Goal: Navigation & Orientation: Find specific page/section

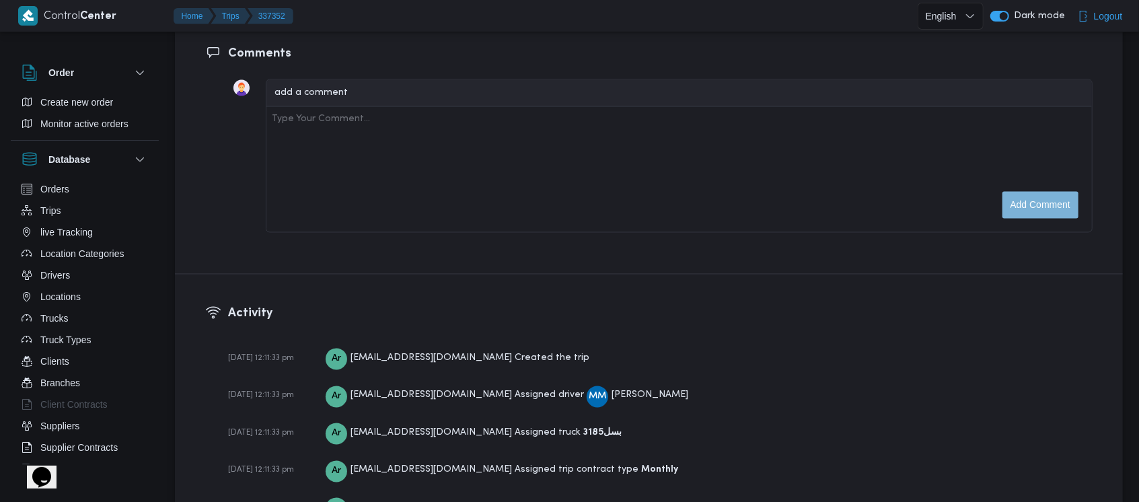
scroll to position [2012, 0]
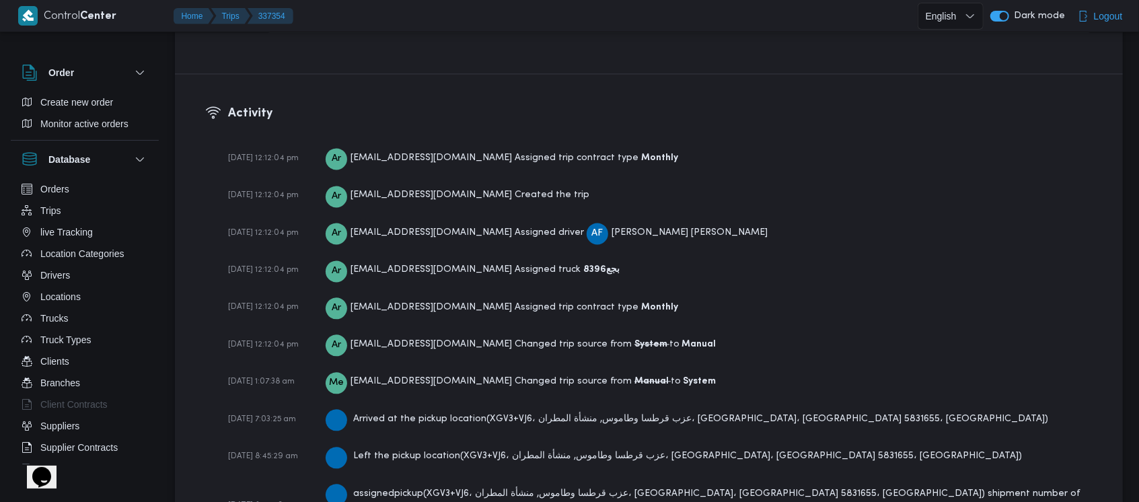
scroll to position [2050, 0]
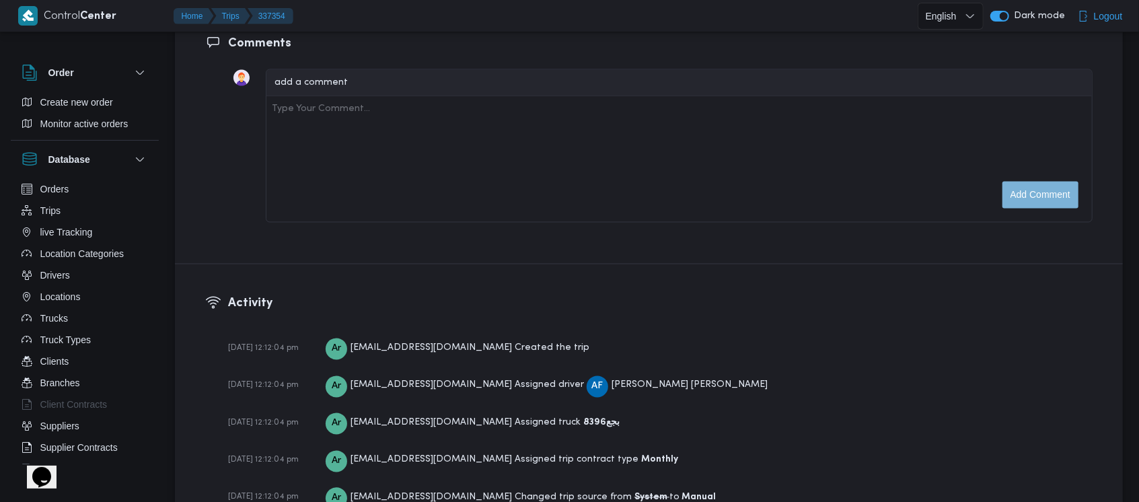
scroll to position [2012, 0]
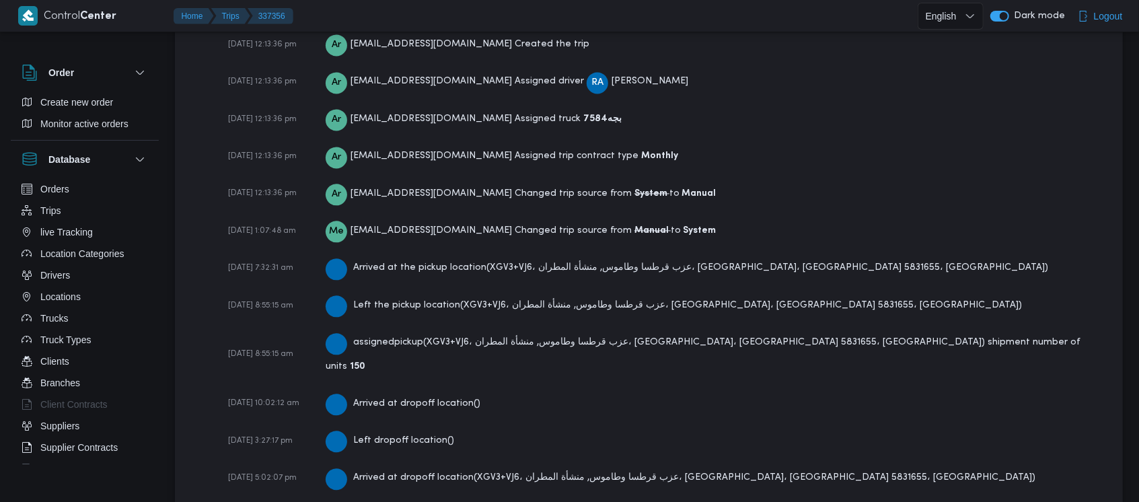
scroll to position [2012, 0]
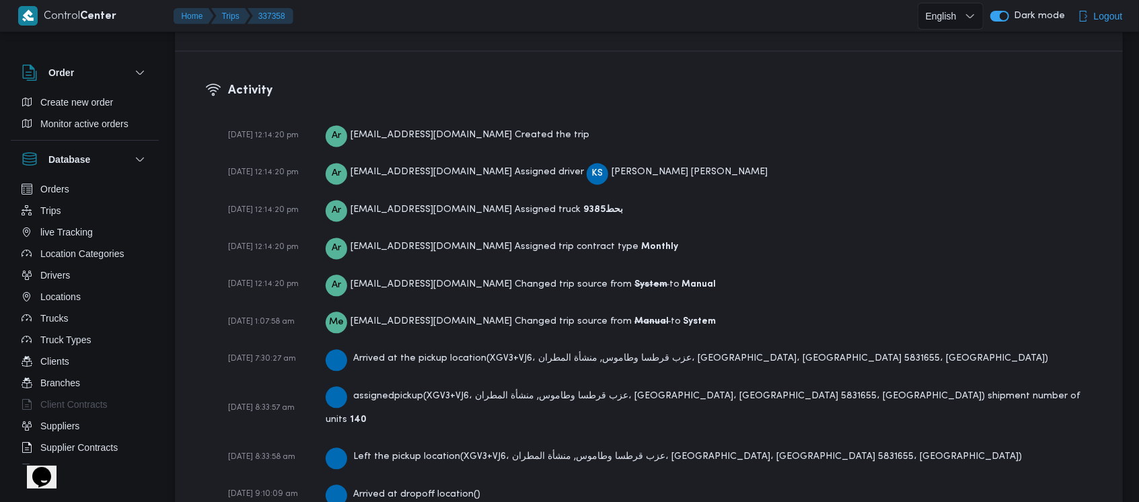
scroll to position [2012, 0]
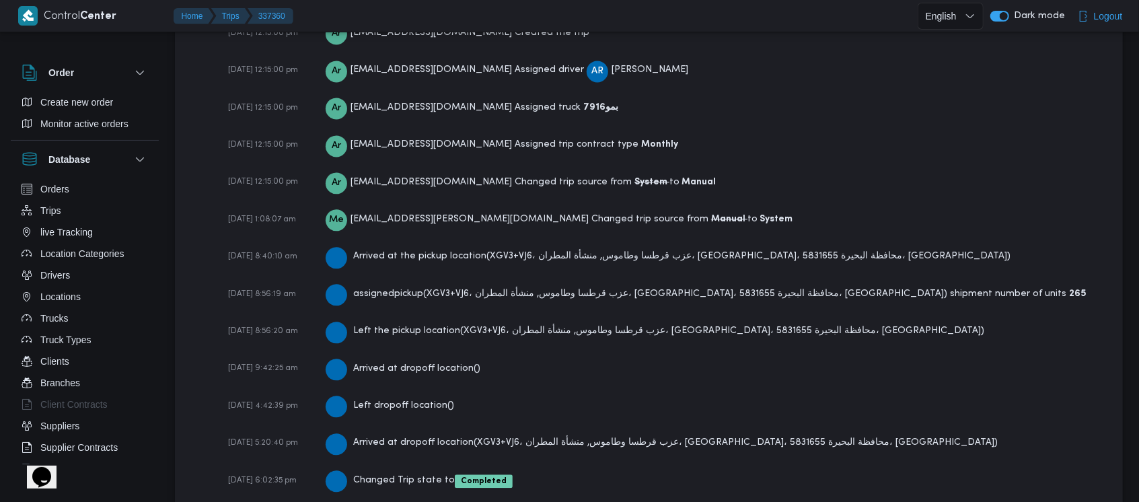
scroll to position [2088, 0]
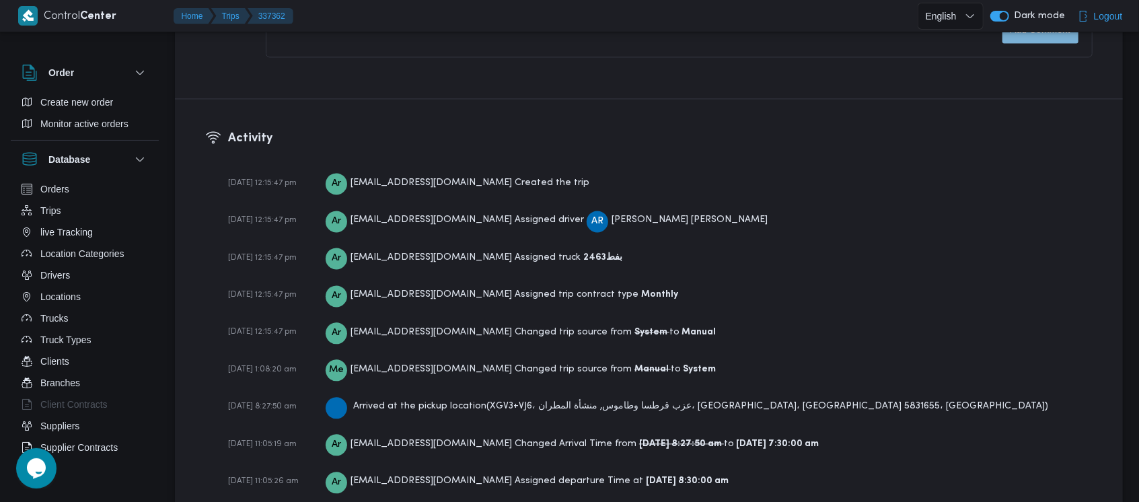
scroll to position [2088, 0]
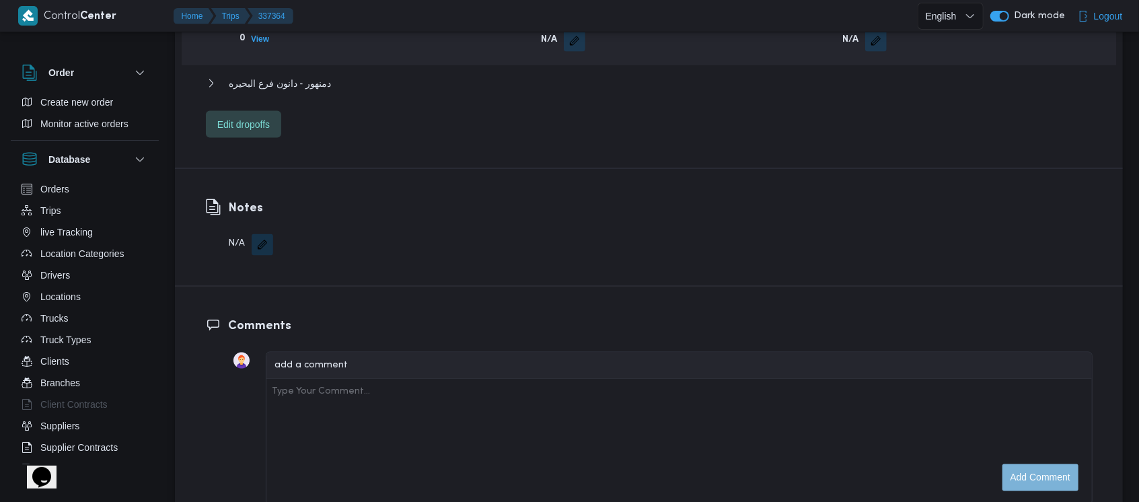
scroll to position [2050, 0]
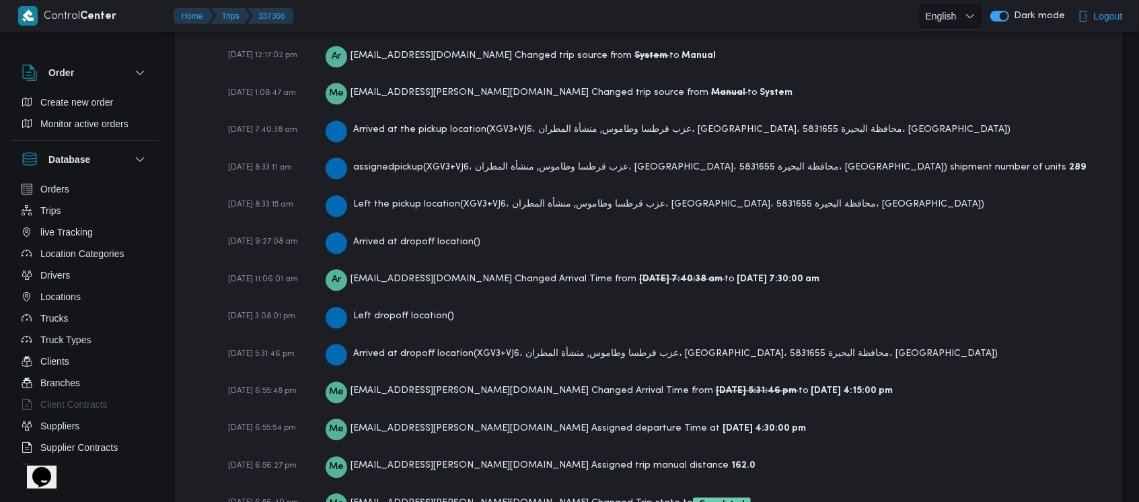
scroll to position [2126, 0]
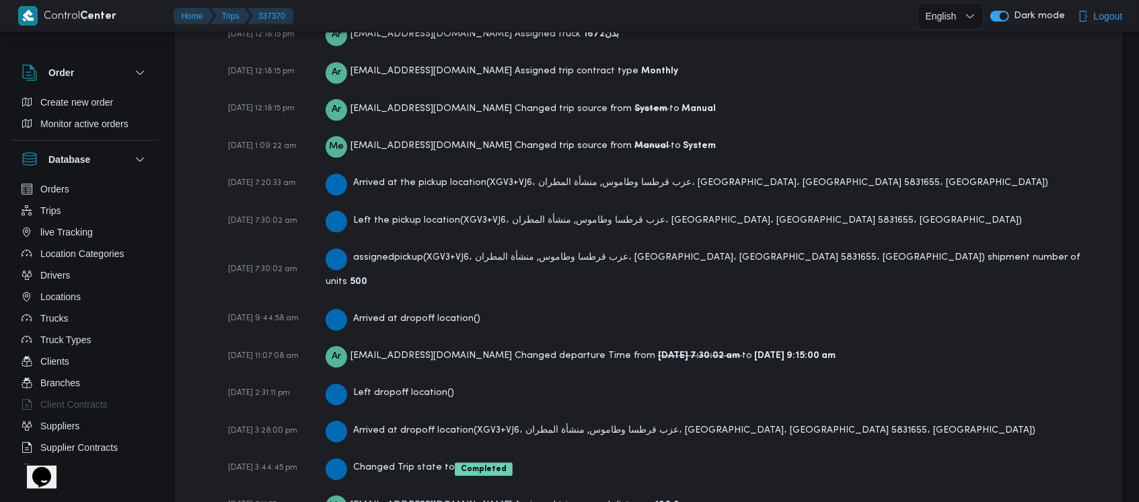
scroll to position [2039, 0]
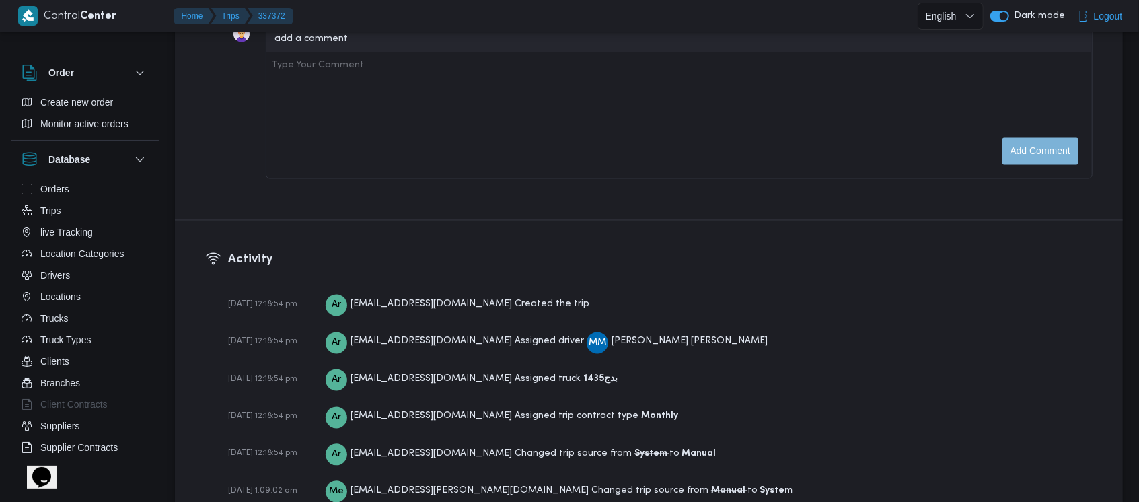
scroll to position [2012, 0]
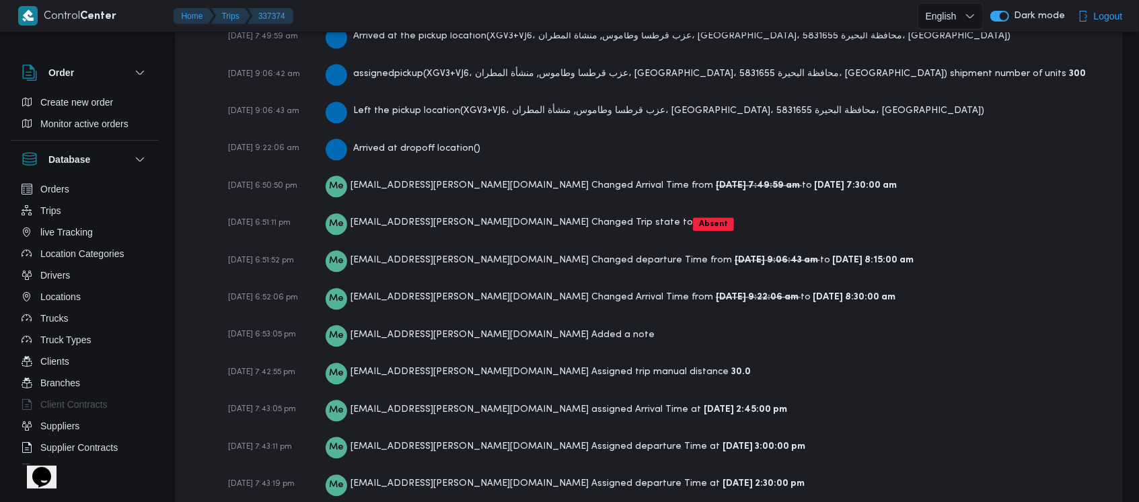
scroll to position [2195, 0]
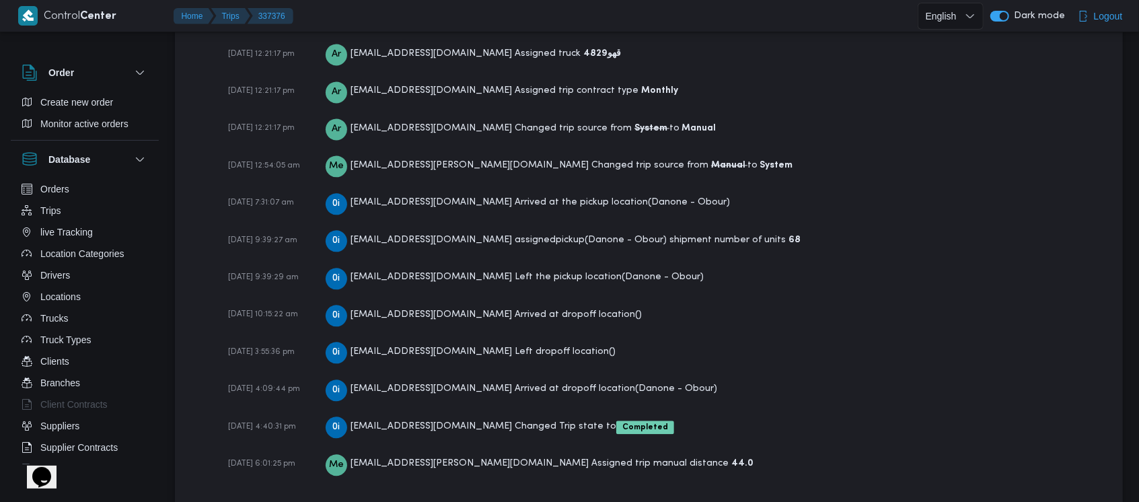
scroll to position [2012, 0]
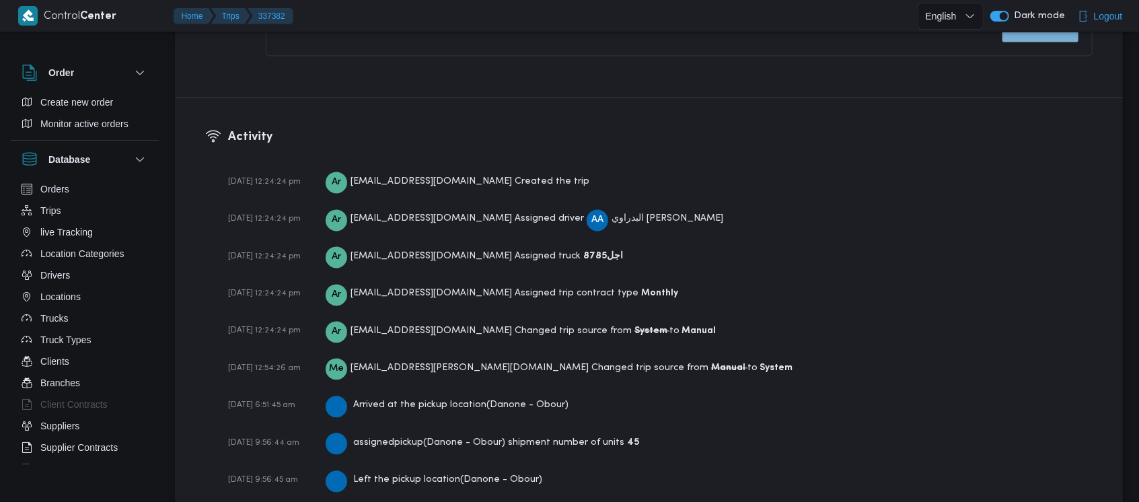
scroll to position [2012, 0]
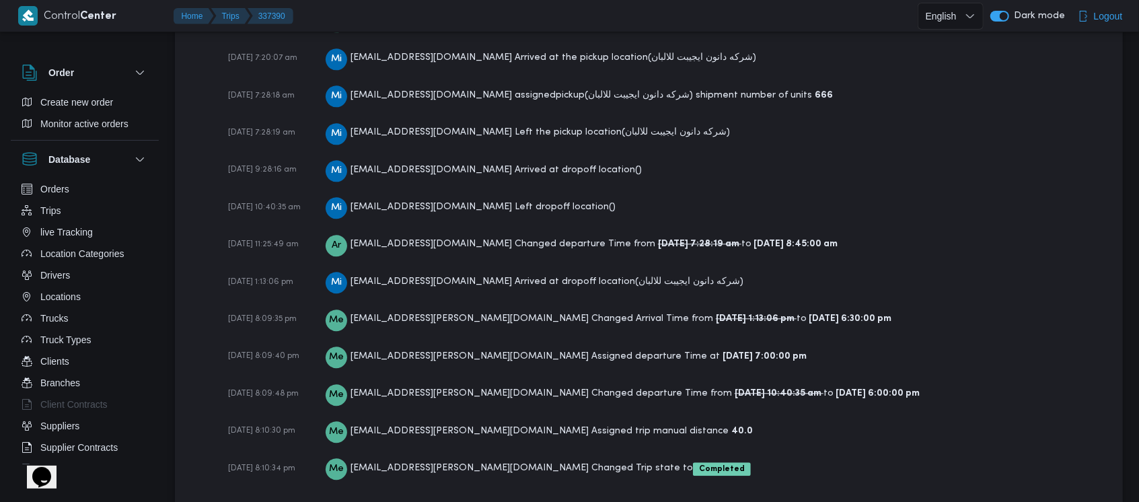
scroll to position [2142, 0]
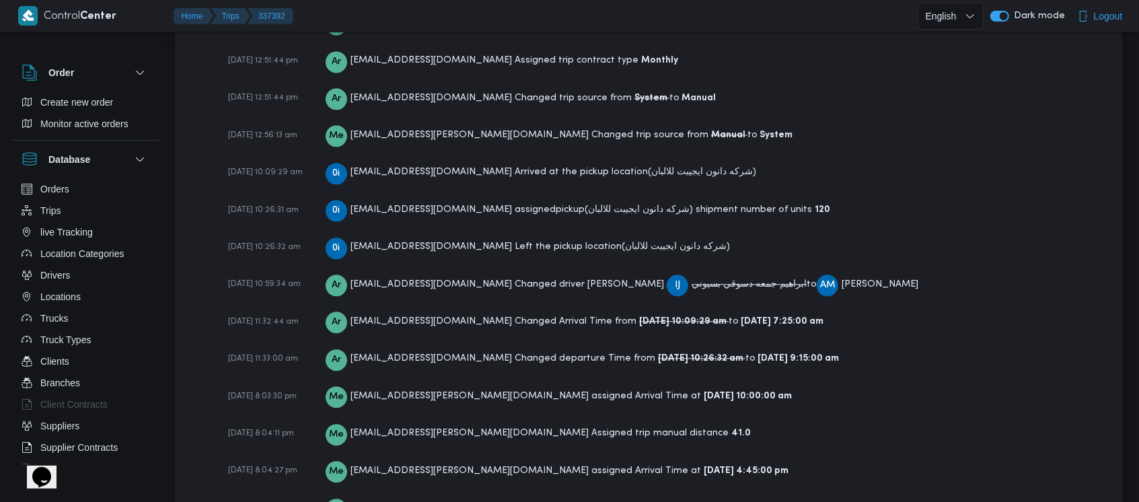
scroll to position [2050, 0]
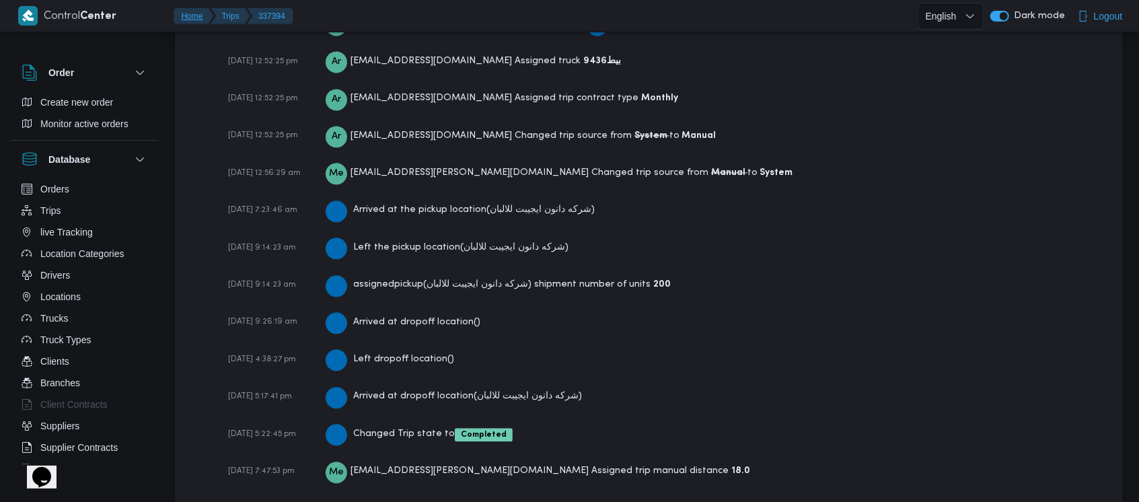
scroll to position [1989, 0]
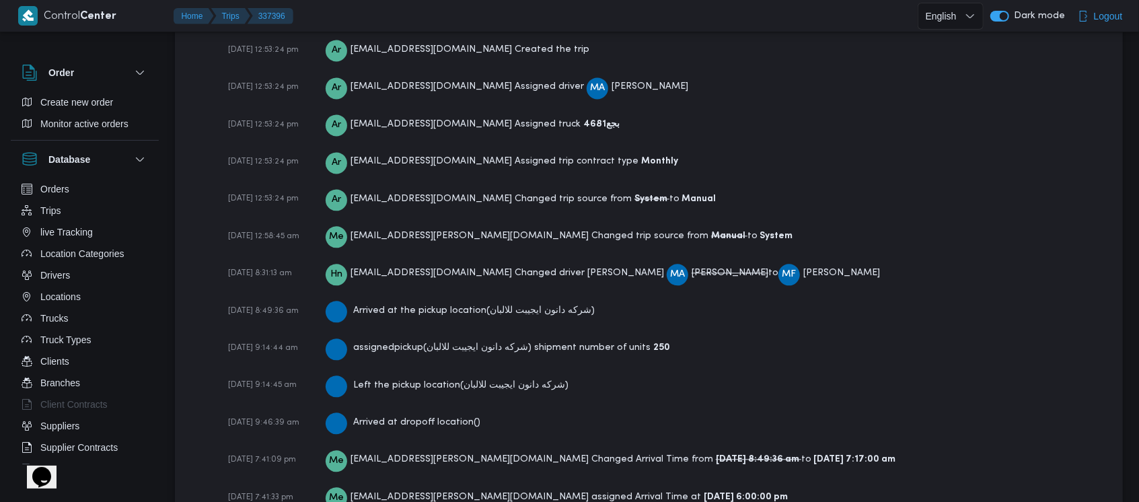
scroll to position [1954, 0]
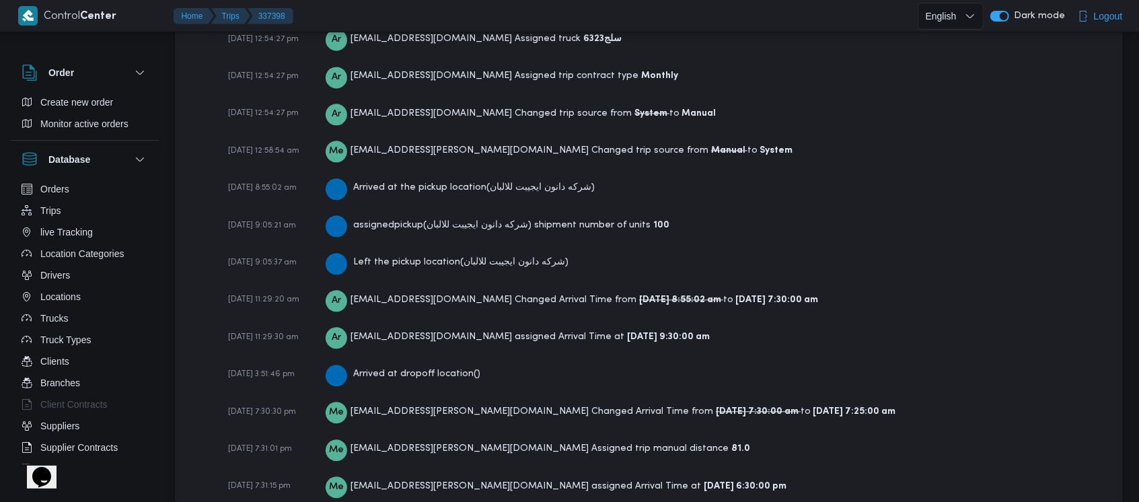
scroll to position [2033, 0]
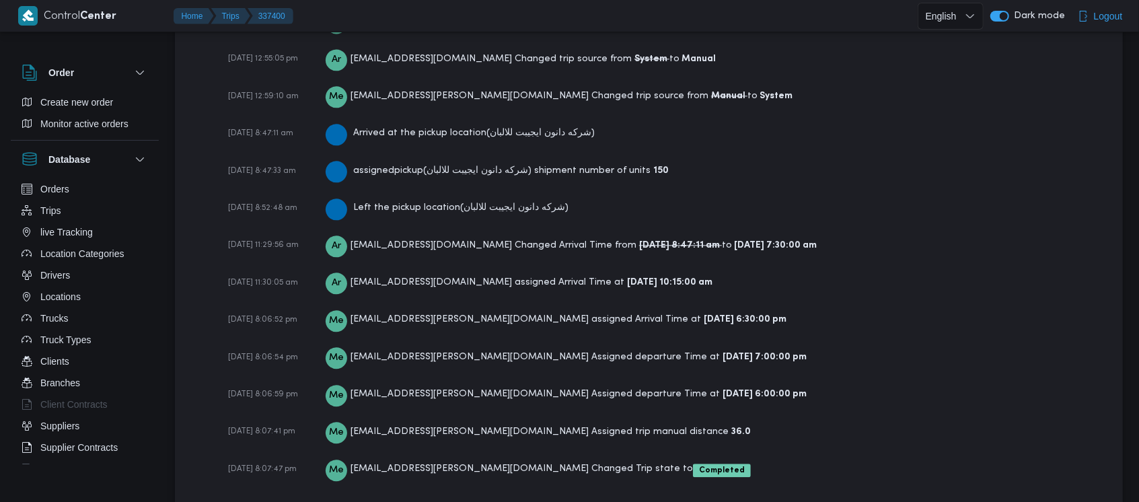
scroll to position [2067, 0]
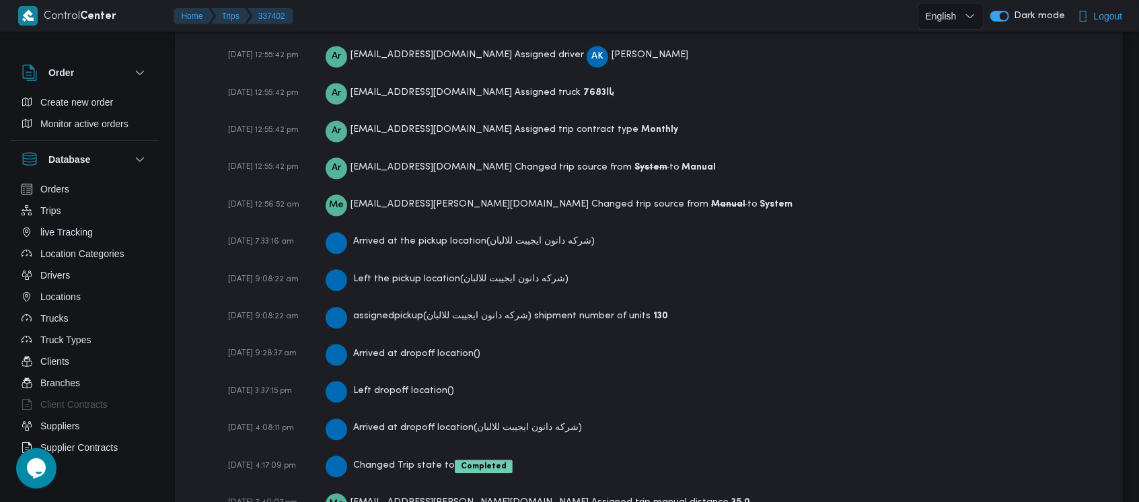
scroll to position [2050, 0]
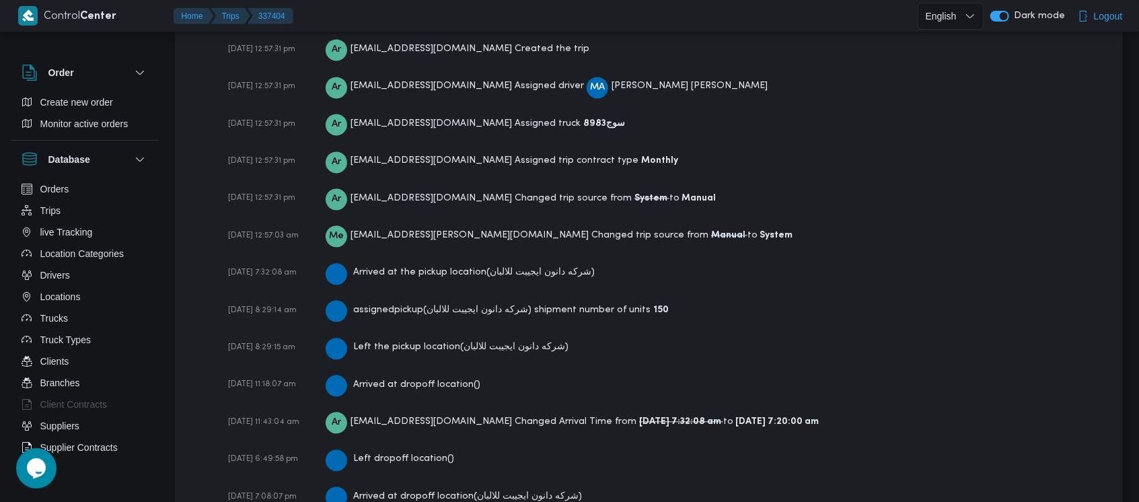
scroll to position [2050, 0]
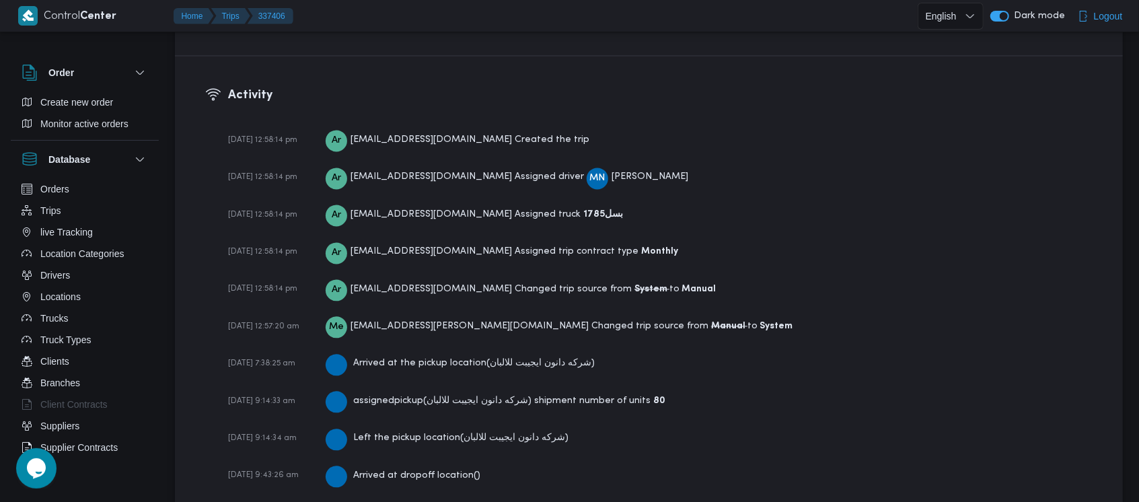
scroll to position [2088, 0]
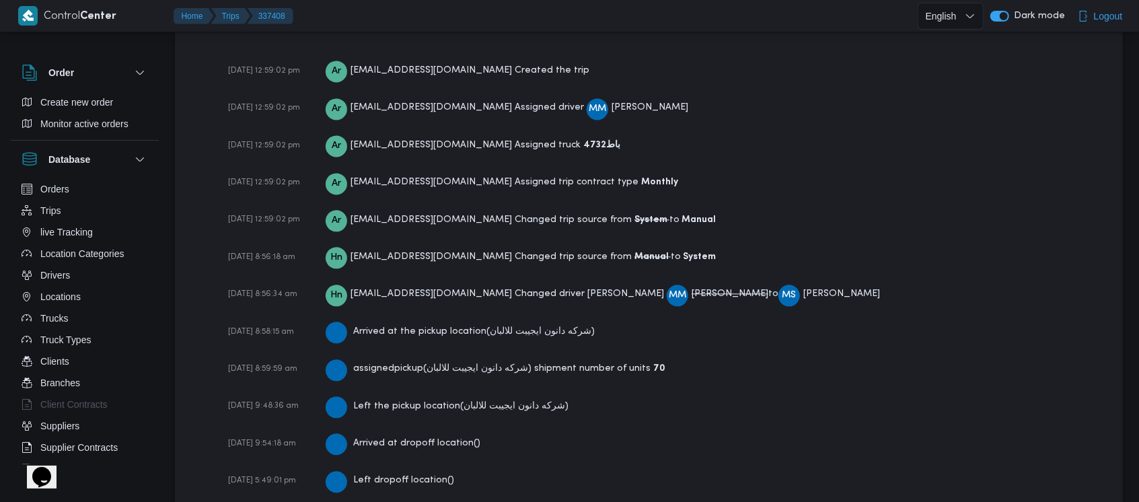
scroll to position [2126, 0]
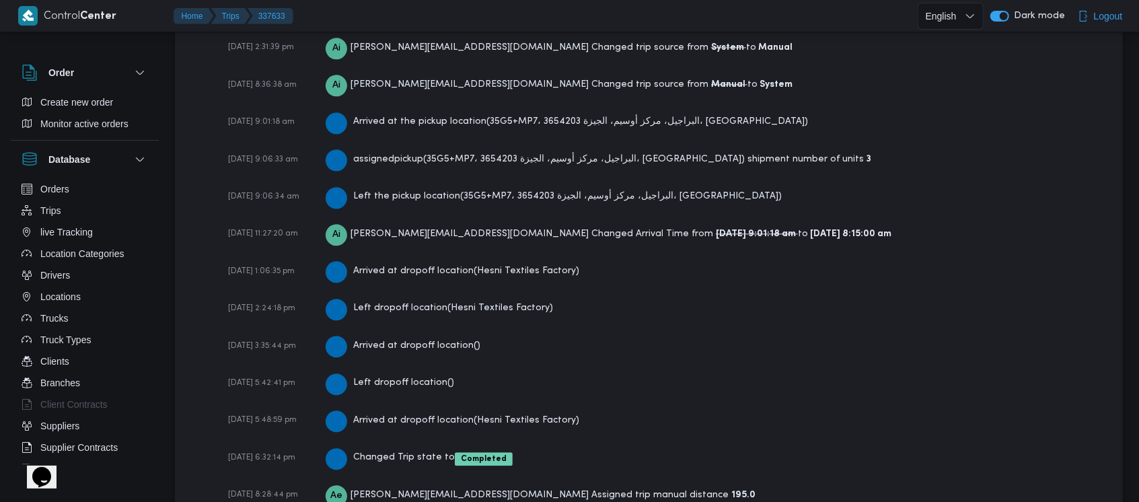
scroll to position [2235, 0]
